Goal: Information Seeking & Learning: Understand process/instructions

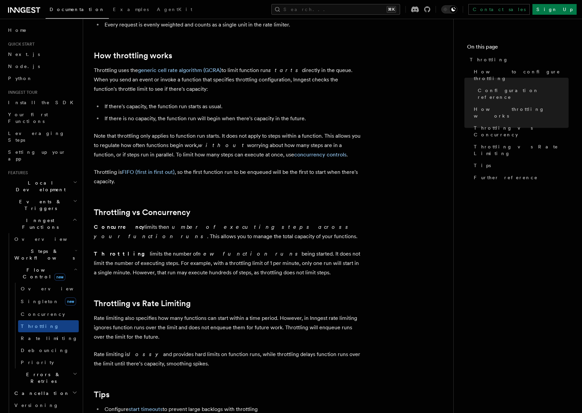
scroll to position [452, 0]
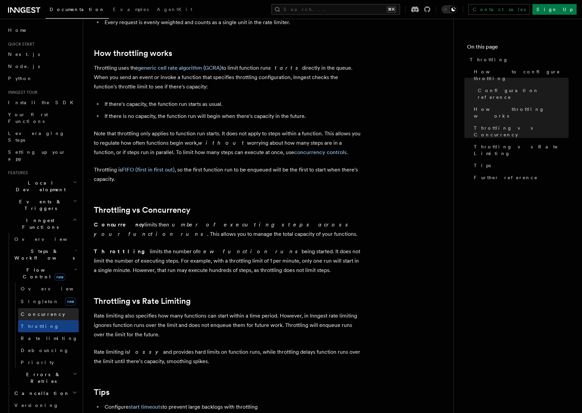
click at [38, 311] on span "Concurrency" at bounding box center [43, 313] width 44 height 5
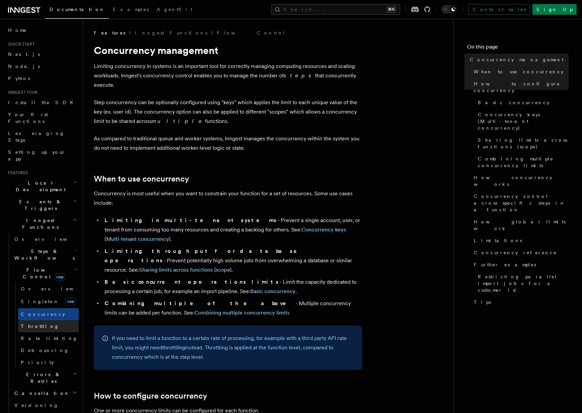
click at [58, 320] on link "Throttling" at bounding box center [48, 326] width 61 height 12
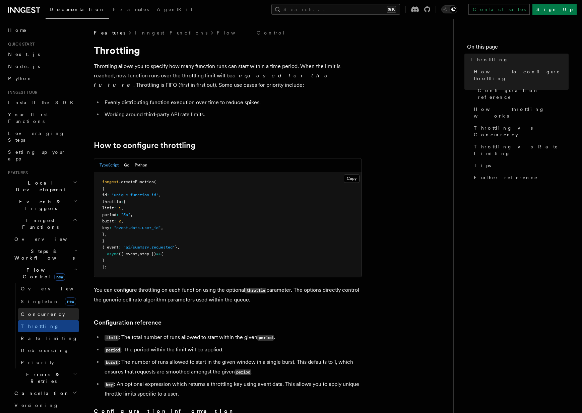
click at [42, 311] on span "Concurrency" at bounding box center [43, 313] width 44 height 5
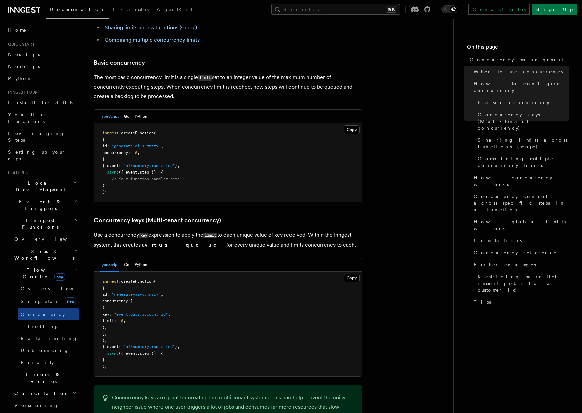
scroll to position [460, 0]
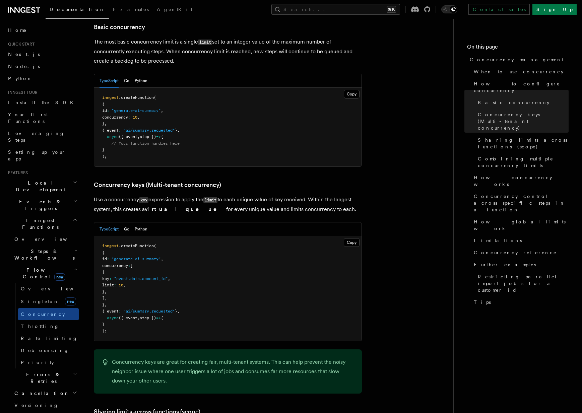
click at [129, 108] on span ""generate-ai-summary"" at bounding box center [135, 110] width 49 height 5
drag, startPoint x: 129, startPoint y: 84, endPoint x: 158, endPoint y: 84, distance: 28.8
click at [158, 108] on span ""generate-ai-summary"" at bounding box center [135, 110] width 49 height 5
drag, startPoint x: 158, startPoint y: 84, endPoint x: 130, endPoint y: 84, distance: 28.5
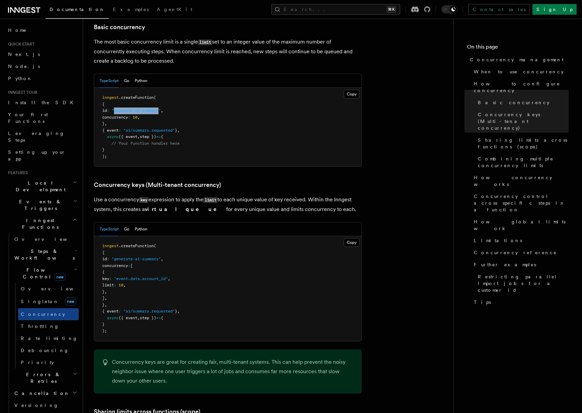
click at [129, 108] on span ""generate-ai-summary"" at bounding box center [135, 110] width 49 height 5
click at [130, 108] on span ""generate-ai-summary"" at bounding box center [135, 110] width 49 height 5
drag, startPoint x: 130, startPoint y: 84, endPoint x: 161, endPoint y: 84, distance: 31.1
click at [161, 108] on span ""generate-ai-summary"" at bounding box center [135, 110] width 49 height 5
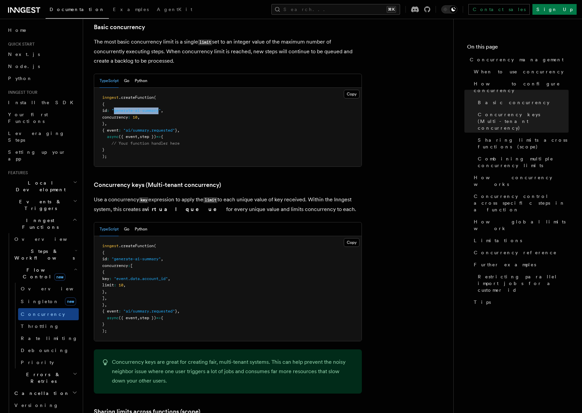
drag, startPoint x: 161, startPoint y: 84, endPoint x: 130, endPoint y: 84, distance: 30.5
click at [130, 108] on span ""generate-ai-summary"" at bounding box center [135, 110] width 49 height 5
drag, startPoint x: 130, startPoint y: 84, endPoint x: 172, endPoint y: 84, distance: 41.5
click at [161, 108] on span ""generate-ai-summary"" at bounding box center [135, 110] width 49 height 5
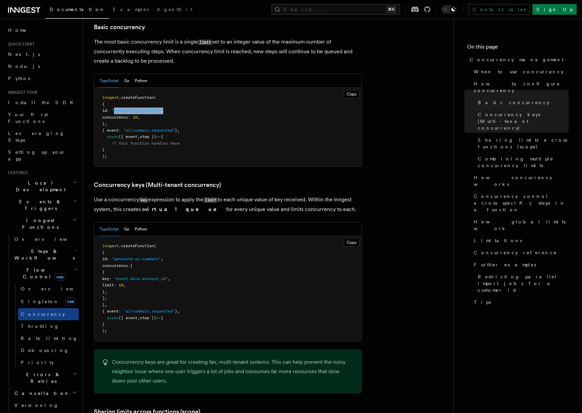
click at [157, 108] on span ""generate-ai-summary"" at bounding box center [135, 110] width 49 height 5
drag, startPoint x: 157, startPoint y: 84, endPoint x: 131, endPoint y: 84, distance: 26.1
click at [131, 108] on span ""generate-ai-summary"" at bounding box center [135, 110] width 49 height 5
drag, startPoint x: 131, startPoint y: 84, endPoint x: 156, endPoint y: 83, distance: 25.4
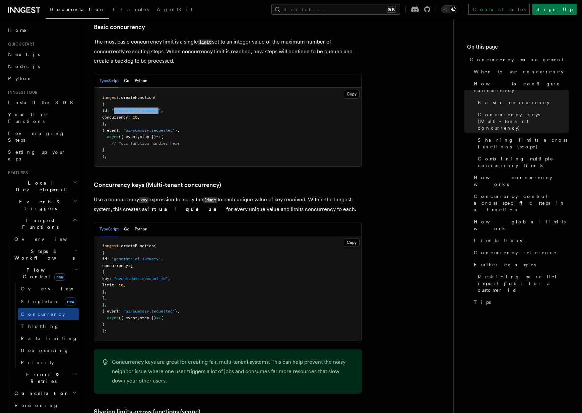
click at [156, 108] on span ""generate-ai-summary"" at bounding box center [135, 110] width 49 height 5
click at [161, 108] on span ""generate-ai-summary"" at bounding box center [135, 110] width 49 height 5
drag, startPoint x: 165, startPoint y: 81, endPoint x: 127, endPoint y: 81, distance: 37.5
click at [127, 108] on span ""generate-ai-summary"" at bounding box center [135, 110] width 49 height 5
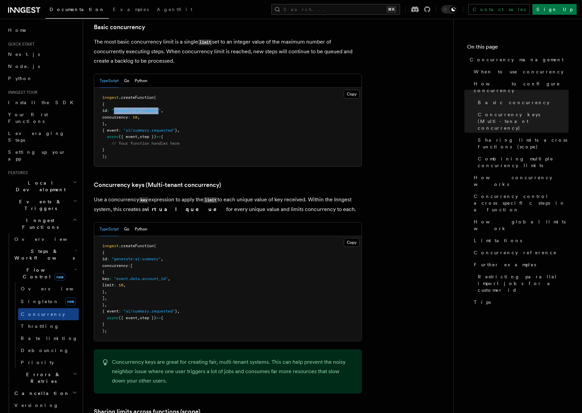
drag, startPoint x: 127, startPoint y: 81, endPoint x: 164, endPoint y: 81, distance: 36.5
click at [161, 108] on span ""generate-ai-summary"" at bounding box center [135, 110] width 49 height 5
drag, startPoint x: 164, startPoint y: 81, endPoint x: 124, endPoint y: 82, distance: 39.5
click at [124, 108] on span ""generate-ai-summary"" at bounding box center [135, 110] width 49 height 5
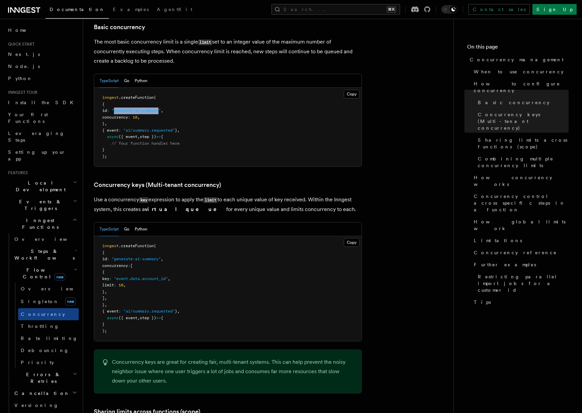
click at [124, 108] on span ""generate-ai-summary"" at bounding box center [135, 110] width 49 height 5
drag, startPoint x: 124, startPoint y: 82, endPoint x: 155, endPoint y: 82, distance: 30.8
click at [155, 108] on span ""generate-ai-summary"" at bounding box center [135, 110] width 49 height 5
drag, startPoint x: 155, startPoint y: 82, endPoint x: 137, endPoint y: 82, distance: 17.7
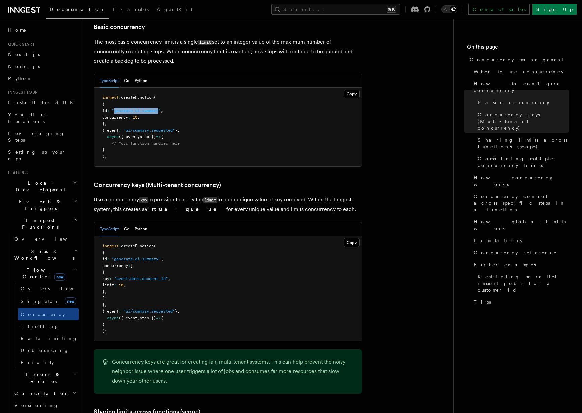
click at [137, 108] on span ""generate-ai-summary"" at bounding box center [135, 110] width 49 height 5
click at [201, 195] on p "Use a concurrency key expression to apply the limit to each unique value of key…" at bounding box center [228, 204] width 268 height 19
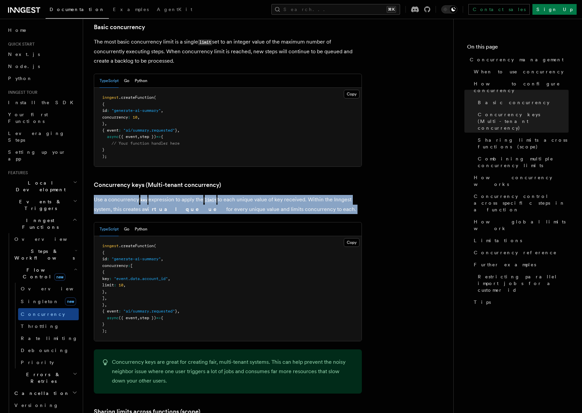
click at [201, 195] on p "Use a concurrency key expression to apply the limit to each unique value of key…" at bounding box center [228, 204] width 268 height 19
click at [234, 195] on p "Use a concurrency key expression to apply the limit to each unique value of key…" at bounding box center [228, 204] width 268 height 19
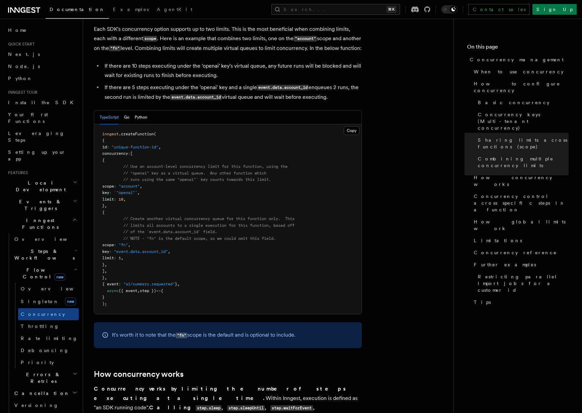
scroll to position [1008, 0]
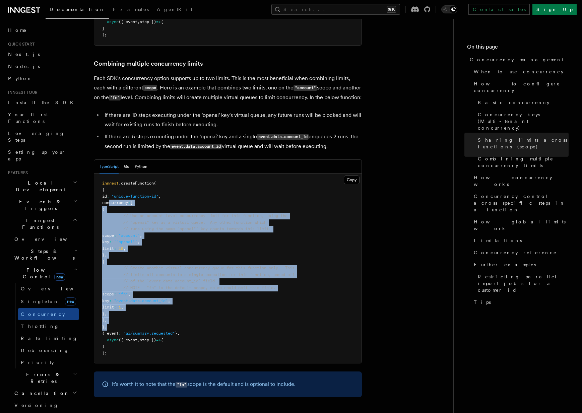
drag, startPoint x: 110, startPoint y: 177, endPoint x: 151, endPoint y: 299, distance: 128.2
click at [151, 299] on pre "inngest .createFunction ( { id : "unique-function-id" , concurrency : [ { // Us…" at bounding box center [227, 268] width 267 height 190
click at [113, 300] on pre "inngest .createFunction ( { id : "unique-function-id" , concurrency : [ { // Us…" at bounding box center [227, 268] width 267 height 190
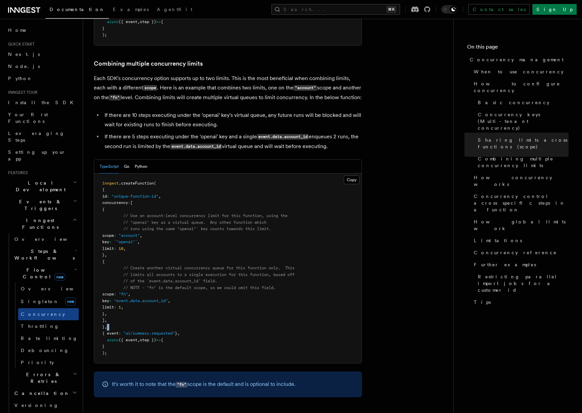
click at [113, 300] on pre "inngest .createFunction ( { id : "unique-function-id" , concurrency : [ { // Us…" at bounding box center [227, 268] width 267 height 190
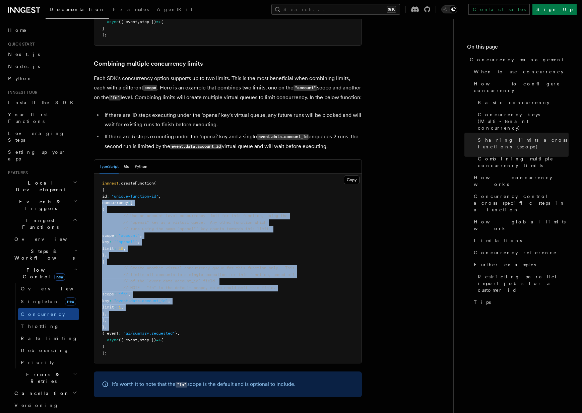
drag, startPoint x: 113, startPoint y: 300, endPoint x: 118, endPoint y: 176, distance: 123.6
click at [118, 176] on pre "inngest .createFunction ( { id : "unique-function-id" , concurrency : [ { // Us…" at bounding box center [227, 268] width 267 height 190
click at [118, 200] on span "concurrency" at bounding box center [115, 202] width 26 height 5
drag, startPoint x: 118, startPoint y: 176, endPoint x: 160, endPoint y: 321, distance: 150.8
click at [160, 321] on pre "inngest .createFunction ( { id : "unique-function-id" , concurrency : [ { // Us…" at bounding box center [227, 268] width 267 height 190
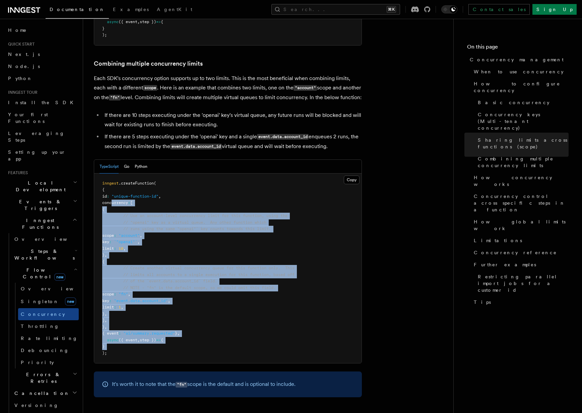
click at [206, 226] on span "// runs using the same "openai"` key counts towards this limit." at bounding box center [197, 228] width 148 height 5
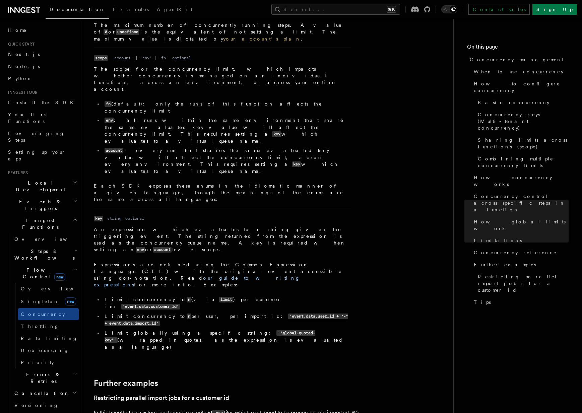
scroll to position [2582, 0]
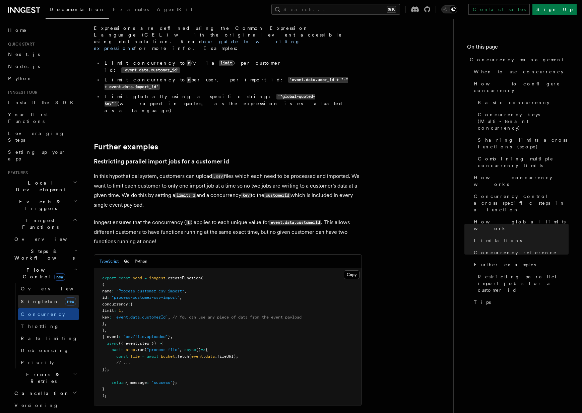
click at [51, 295] on link "[PERSON_NAME] new" at bounding box center [48, 301] width 61 height 13
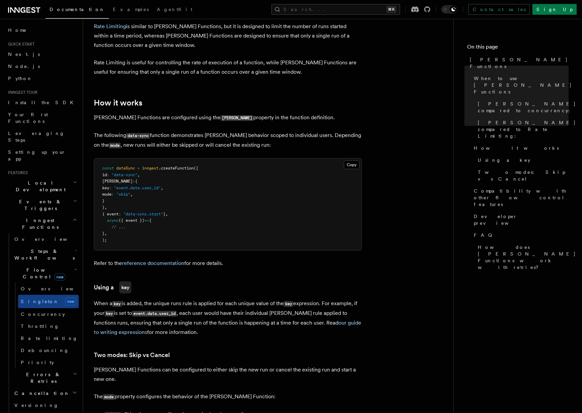
scroll to position [502, 0]
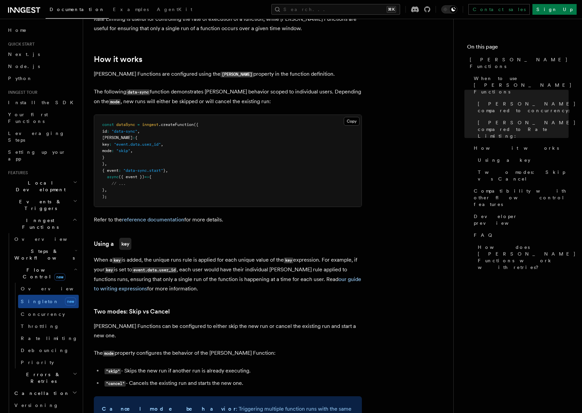
click at [89, 58] on div "Features Inngest Functions Flow Control [PERSON_NAME] Functions TypeScript v3.3…" at bounding box center [278, 340] width 391 height 1685
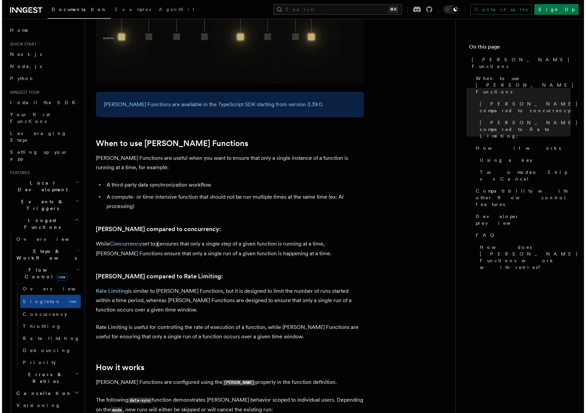
scroll to position [0, 0]
